Goal: Task Accomplishment & Management: Complete application form

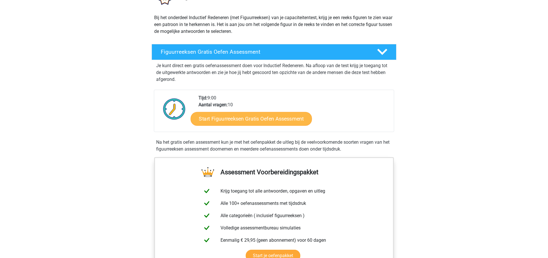
scroll to position [114, 0]
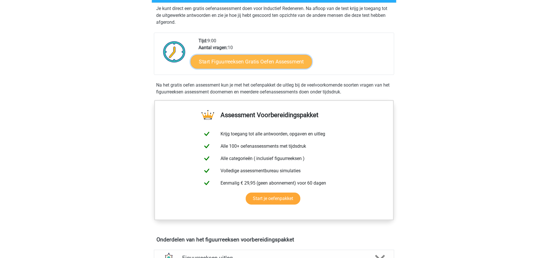
click at [241, 61] on link "Start Figuurreeksen Gratis Oefen Assessment" at bounding box center [251, 62] width 121 height 14
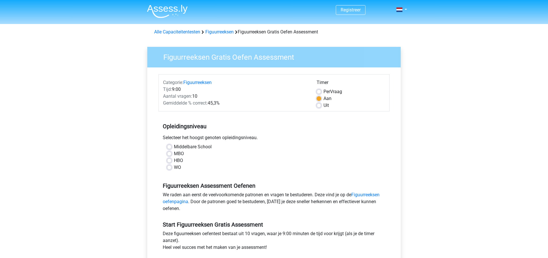
click at [176, 168] on label "WO" at bounding box center [177, 167] width 7 height 7
click at [172, 168] on input "WO" at bounding box center [169, 167] width 5 height 6
radio input "true"
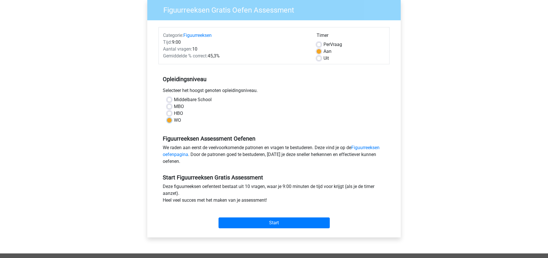
scroll to position [57, 0]
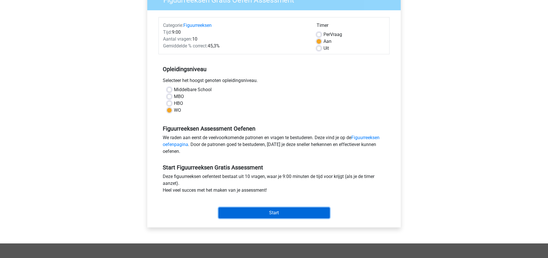
click at [288, 211] on input "Start" at bounding box center [273, 213] width 111 height 11
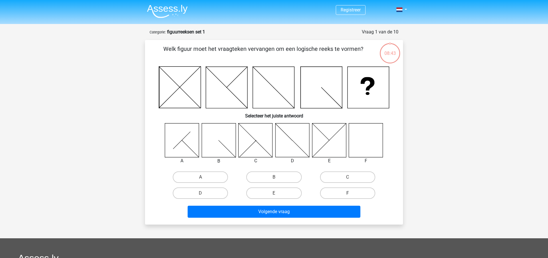
click at [336, 193] on label "F" at bounding box center [347, 193] width 55 height 11
click at [347, 193] on input "F" at bounding box center [349, 195] width 4 height 4
radio input "true"
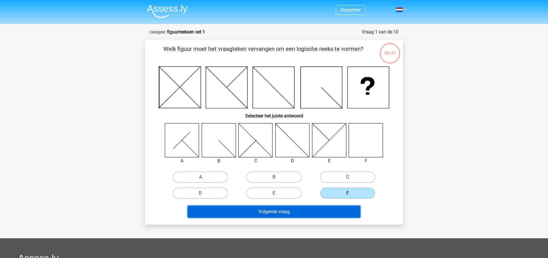
click at [305, 208] on button "Volgende vraag" at bounding box center [274, 212] width 173 height 12
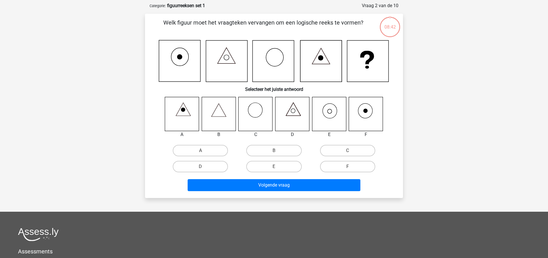
scroll to position [29, 0]
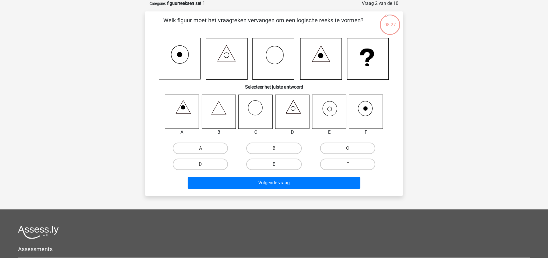
click at [282, 165] on label "E" at bounding box center [273, 164] width 55 height 11
click at [278, 165] on input "E" at bounding box center [276, 166] width 4 height 4
radio input "true"
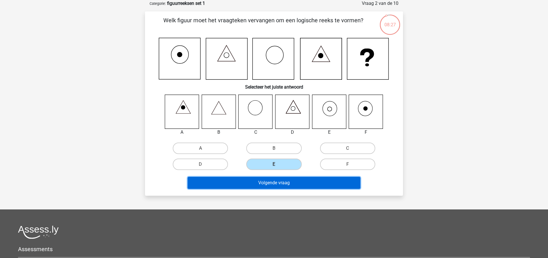
click at [286, 180] on button "Volgende vraag" at bounding box center [274, 183] width 173 height 12
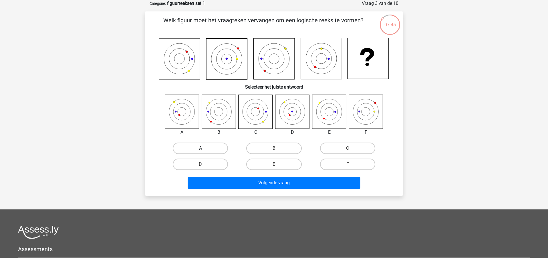
click at [196, 150] on label "A" at bounding box center [200, 148] width 55 height 11
click at [200, 150] on input "A" at bounding box center [202, 150] width 4 height 4
radio input "true"
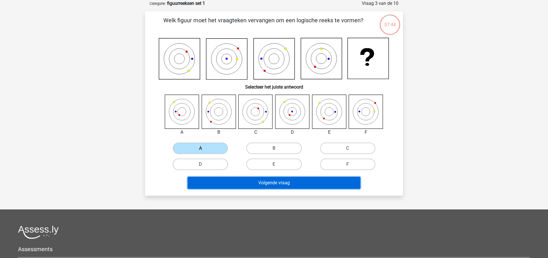
click at [268, 184] on button "Volgende vraag" at bounding box center [274, 183] width 173 height 12
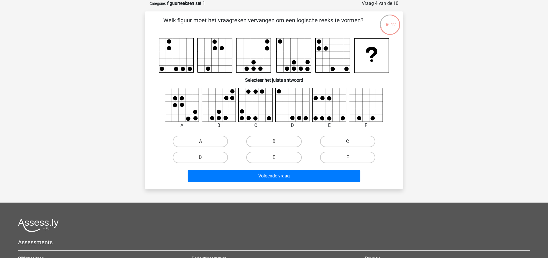
click at [352, 140] on label "C" at bounding box center [347, 141] width 55 height 11
click at [351, 141] on input "C" at bounding box center [349, 143] width 4 height 4
radio input "true"
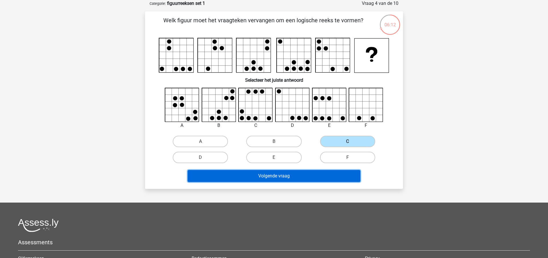
click at [297, 173] on button "Volgende vraag" at bounding box center [274, 176] width 173 height 12
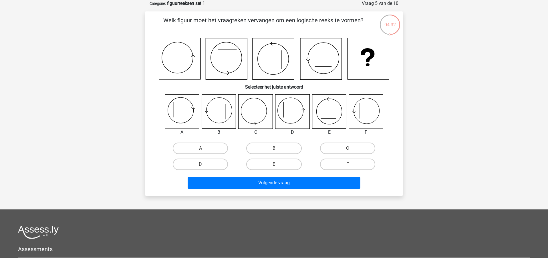
drag, startPoint x: 82, startPoint y: 34, endPoint x: 91, endPoint y: 33, distance: 9.2
click at [83, 34] on div "Registreer Nederlands English" at bounding box center [274, 165] width 548 height 389
click at [162, 151] on div "A B C D E" at bounding box center [274, 133] width 240 height 78
click at [198, 146] on label "A" at bounding box center [200, 148] width 55 height 11
click at [200, 148] on input "A" at bounding box center [202, 150] width 4 height 4
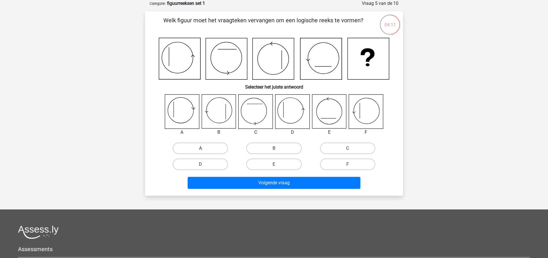
radio input "true"
click at [221, 165] on label "D" at bounding box center [200, 164] width 55 height 11
click at [204, 165] on input "D" at bounding box center [202, 166] width 4 height 4
radio input "true"
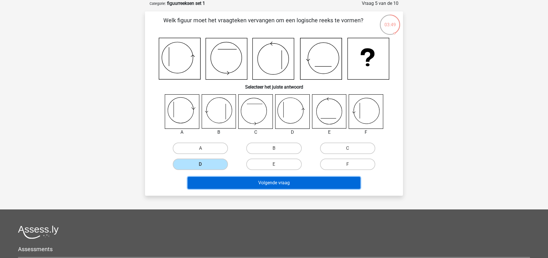
click at [302, 183] on button "Volgende vraag" at bounding box center [274, 183] width 173 height 12
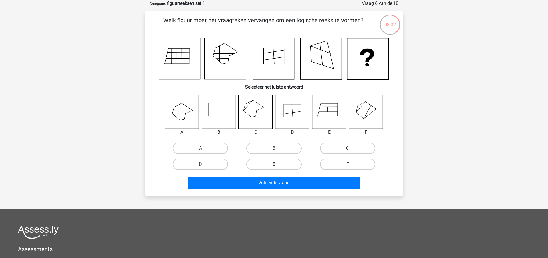
click at [352, 146] on label "C" at bounding box center [347, 148] width 55 height 11
click at [351, 148] on input "C" at bounding box center [349, 150] width 4 height 4
radio input "true"
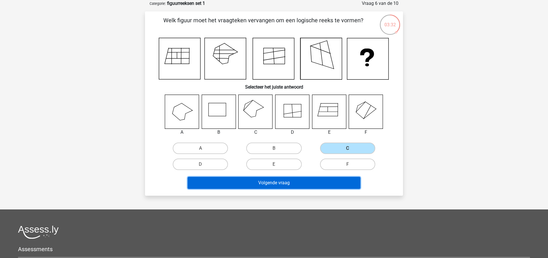
click at [290, 183] on button "Volgende vraag" at bounding box center [274, 183] width 173 height 12
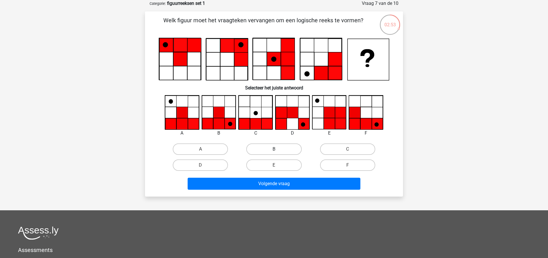
click at [264, 149] on label "B" at bounding box center [273, 148] width 55 height 11
click at [274, 149] on input "B" at bounding box center [276, 151] width 4 height 4
radio input "true"
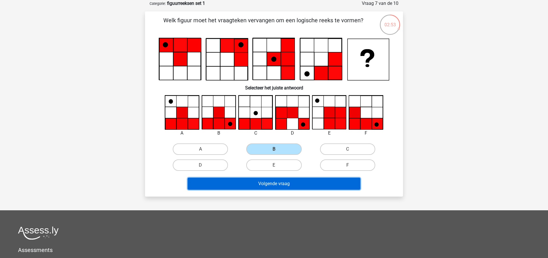
click at [295, 182] on button "Volgende vraag" at bounding box center [274, 184] width 173 height 12
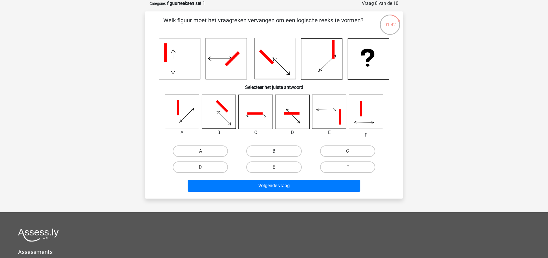
click at [287, 151] on label "B" at bounding box center [273, 150] width 55 height 11
click at [278, 151] on input "B" at bounding box center [276, 153] width 4 height 4
radio input "true"
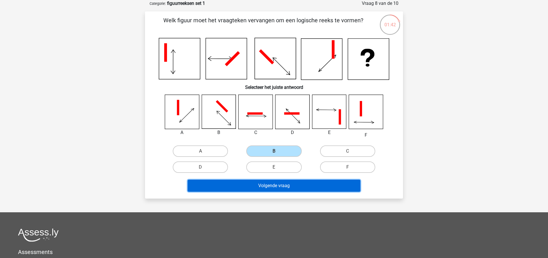
click at [281, 188] on button "Volgende vraag" at bounding box center [274, 186] width 173 height 12
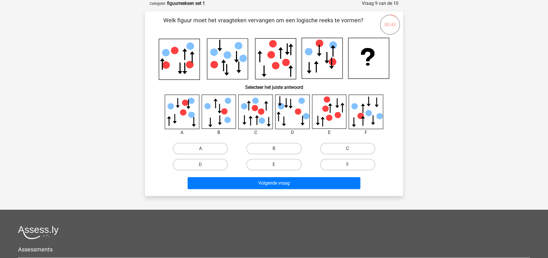
click at [324, 148] on label "C" at bounding box center [347, 148] width 55 height 11
click at [347, 149] on input "C" at bounding box center [349, 151] width 4 height 4
radio input "true"
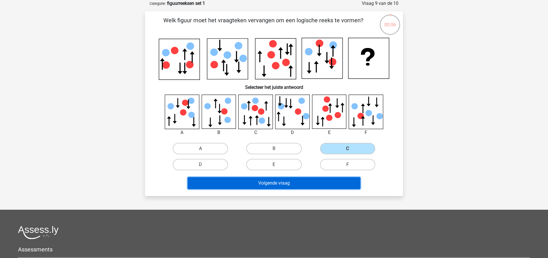
click at [287, 188] on button "Volgende vraag" at bounding box center [274, 183] width 173 height 12
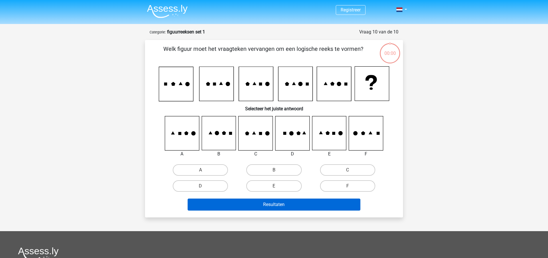
scroll to position [29, 0]
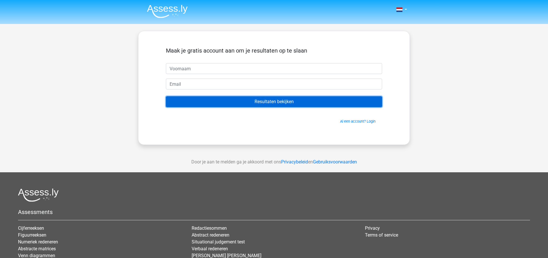
click at [262, 103] on input "Resultaten bekijken" at bounding box center [274, 101] width 216 height 11
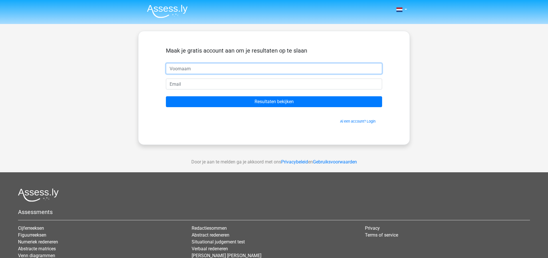
click at [221, 66] on input "text" at bounding box center [274, 68] width 216 height 11
type input "Jelle"
click at [197, 87] on input "email" at bounding box center [274, 84] width 216 height 11
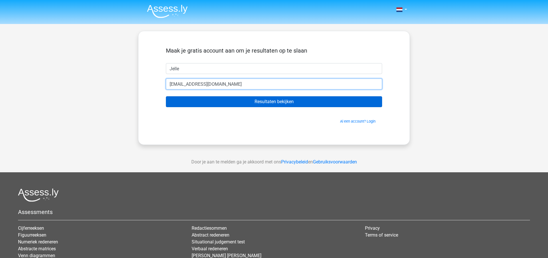
type input "[EMAIL_ADDRESS][DOMAIN_NAME]"
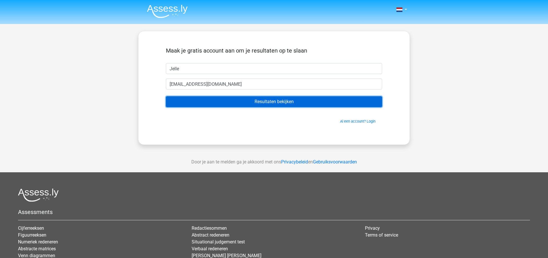
click at [268, 107] on input "Resultaten bekijken" at bounding box center [274, 101] width 216 height 11
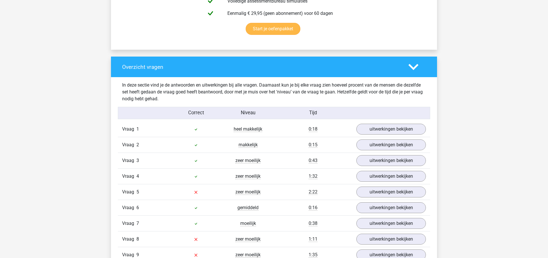
scroll to position [257, 0]
